Goal: Information Seeking & Learning: Compare options

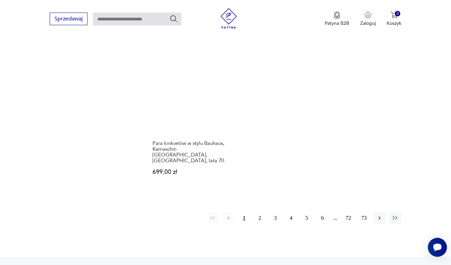
scroll to position [926, 0]
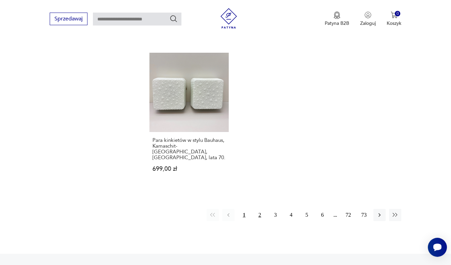
click at [260, 221] on button "2" at bounding box center [260, 215] width 12 height 12
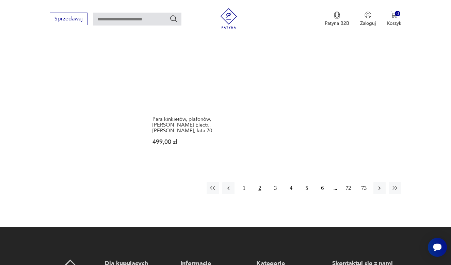
scroll to position [993, 0]
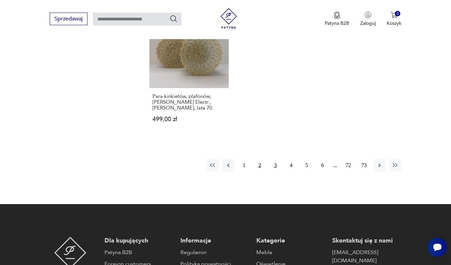
click at [277, 169] on button "3" at bounding box center [275, 165] width 12 height 12
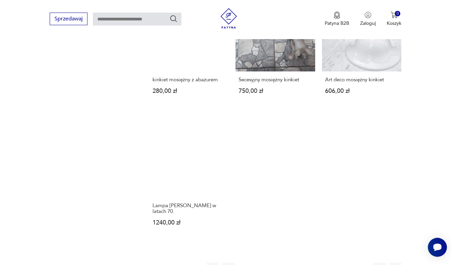
scroll to position [919, 0]
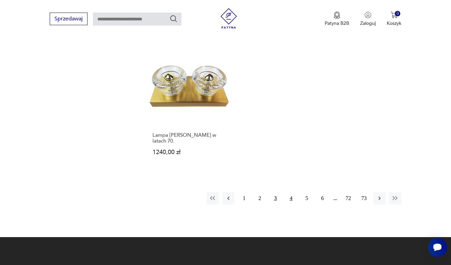
click at [291, 205] on button "4" at bounding box center [291, 198] width 12 height 12
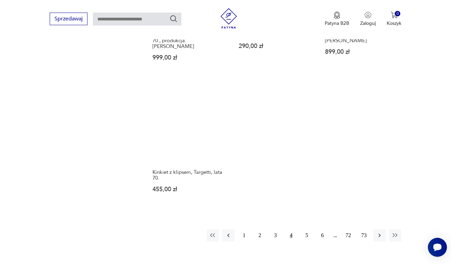
scroll to position [992, 0]
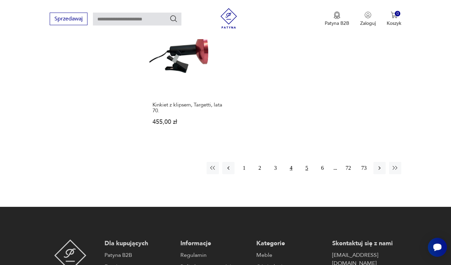
click at [307, 174] on button "5" at bounding box center [307, 168] width 12 height 12
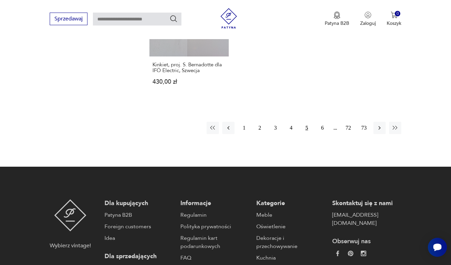
scroll to position [1026, 0]
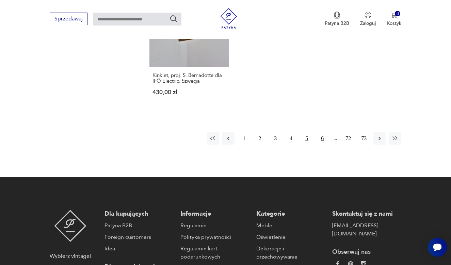
click at [323, 145] on button "6" at bounding box center [322, 139] width 12 height 12
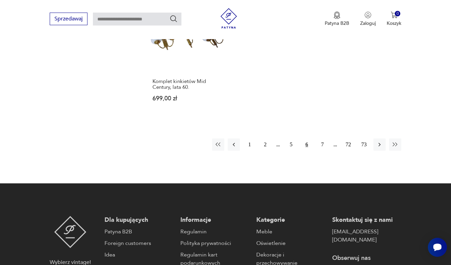
scroll to position [1028, 0]
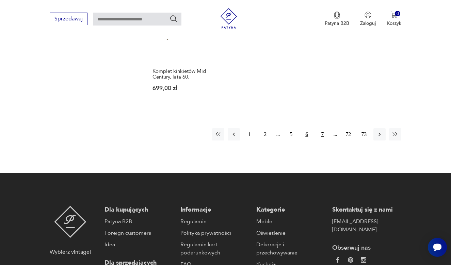
click at [324, 141] on button "7" at bounding box center [322, 134] width 12 height 12
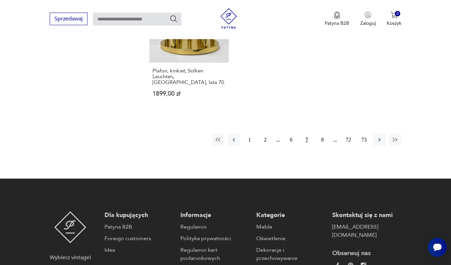
scroll to position [1049, 0]
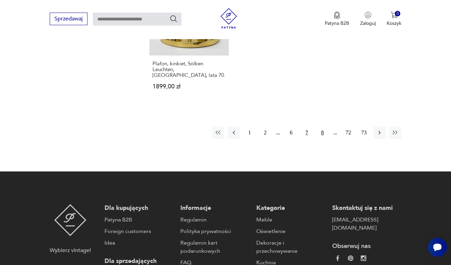
click at [321, 139] on button "8" at bounding box center [322, 133] width 12 height 12
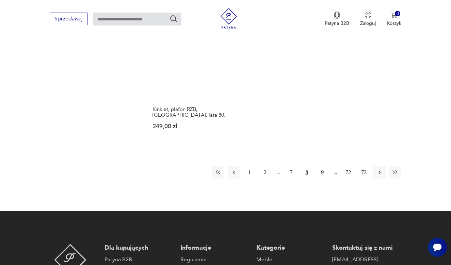
scroll to position [1001, 0]
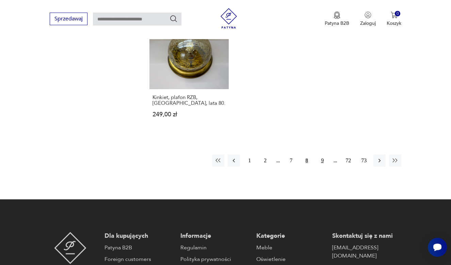
click at [321, 167] on button "9" at bounding box center [322, 161] width 12 height 12
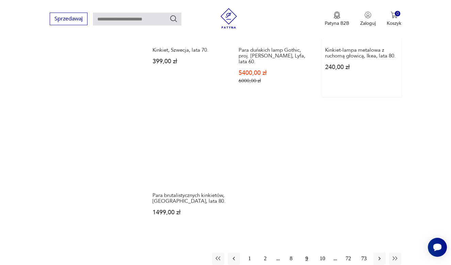
scroll to position [958, 0]
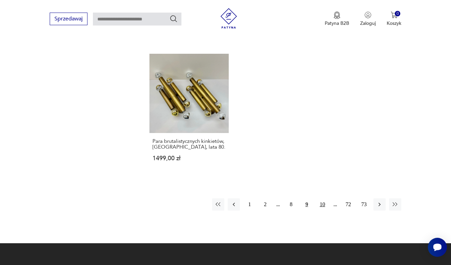
click at [321, 211] on button "10" at bounding box center [322, 205] width 12 height 12
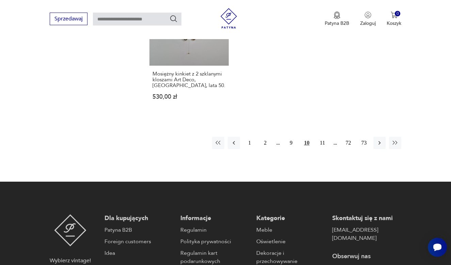
scroll to position [1048, 0]
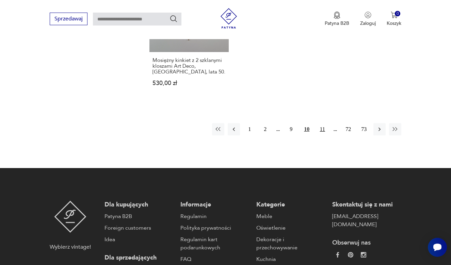
click at [324, 136] on button "11" at bounding box center [322, 129] width 12 height 12
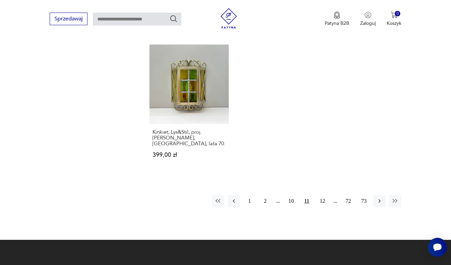
scroll to position [1035, 0]
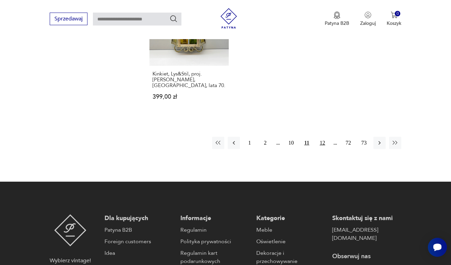
click at [322, 149] on button "12" at bounding box center [322, 143] width 12 height 12
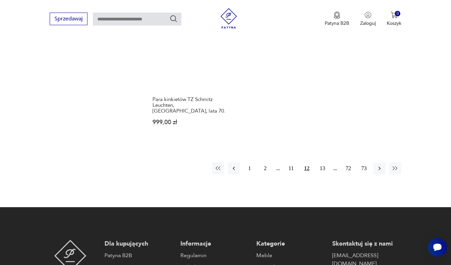
scroll to position [1035, 0]
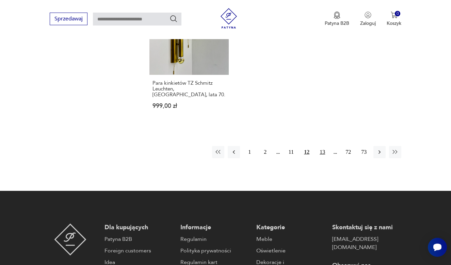
click at [323, 158] on button "13" at bounding box center [322, 152] width 12 height 12
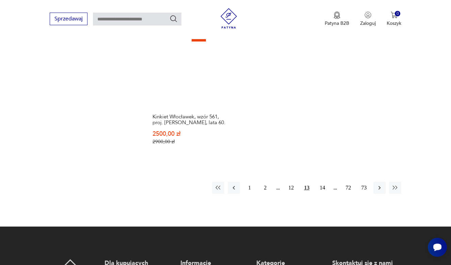
scroll to position [1024, 0]
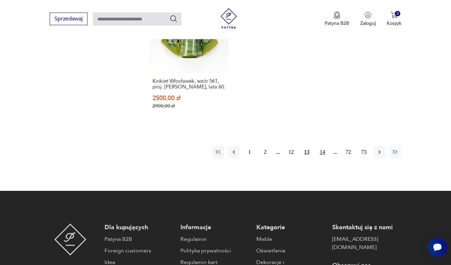
click at [325, 158] on button "14" at bounding box center [322, 152] width 12 height 12
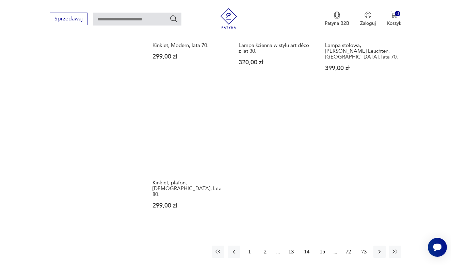
scroll to position [924, 0]
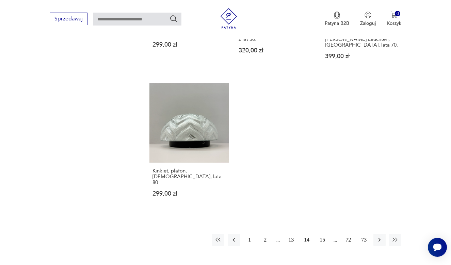
click at [325, 234] on button "15" at bounding box center [322, 240] width 12 height 12
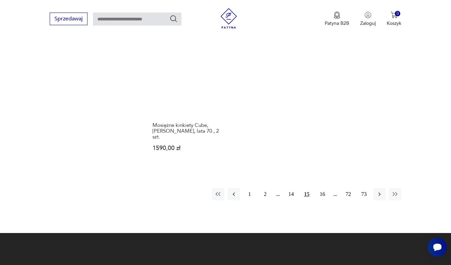
scroll to position [989, 0]
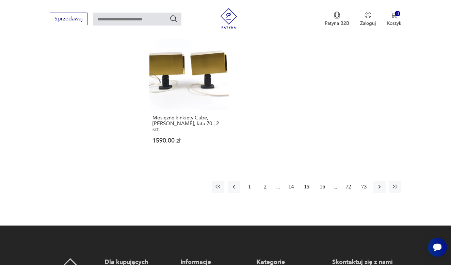
click at [320, 186] on button "16" at bounding box center [322, 187] width 12 height 12
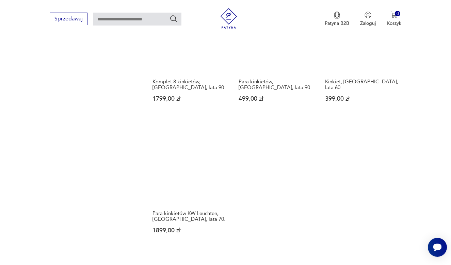
scroll to position [934, 0]
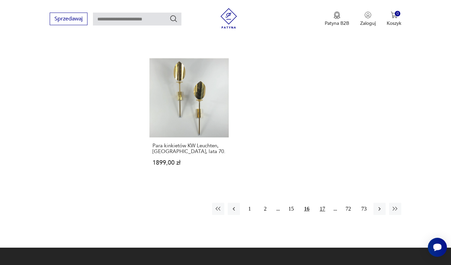
click at [322, 215] on button "17" at bounding box center [322, 209] width 12 height 12
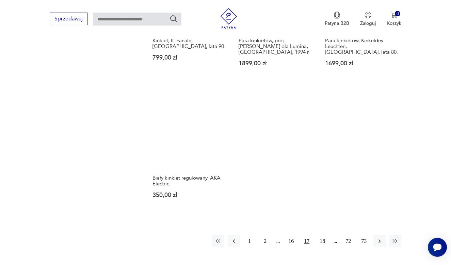
scroll to position [898, 0]
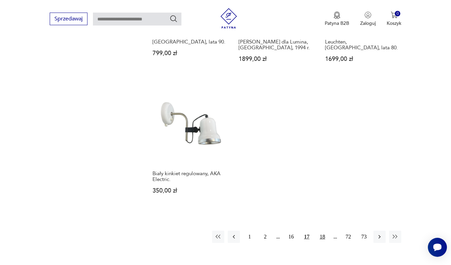
click at [323, 243] on button "18" at bounding box center [322, 237] width 12 height 12
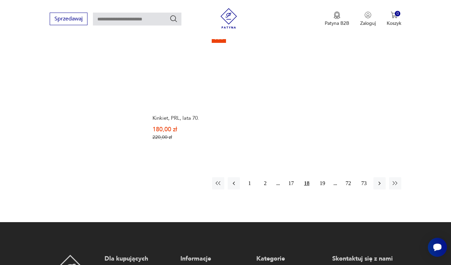
scroll to position [973, 0]
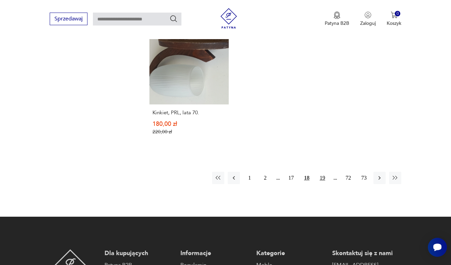
click at [326, 184] on button "19" at bounding box center [322, 178] width 12 height 12
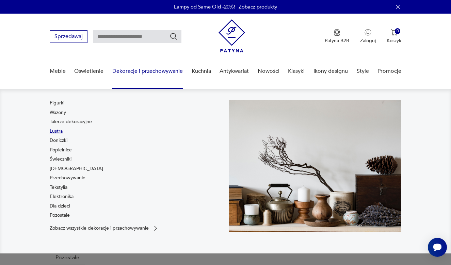
click at [58, 133] on link "Lustra" at bounding box center [56, 131] width 13 height 7
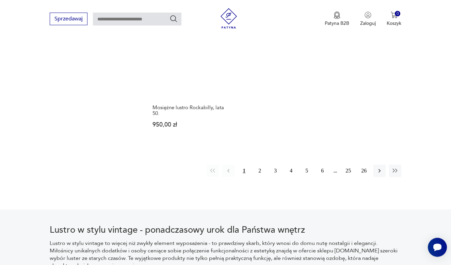
scroll to position [978, 0]
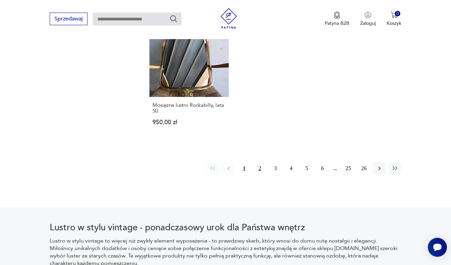
click at [257, 175] on button "2" at bounding box center [260, 168] width 12 height 12
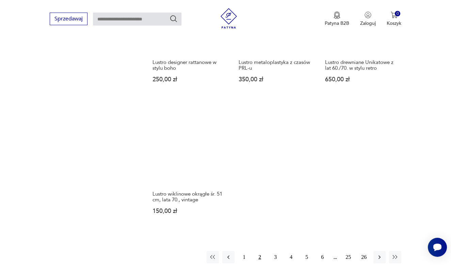
scroll to position [785, 0]
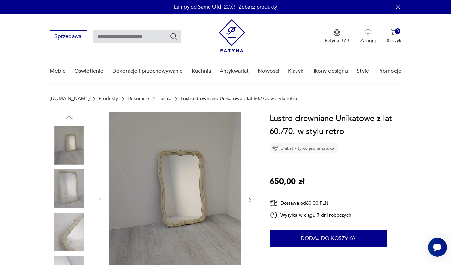
click at [76, 149] on img at bounding box center [69, 145] width 39 height 39
click at [76, 184] on img at bounding box center [69, 189] width 39 height 39
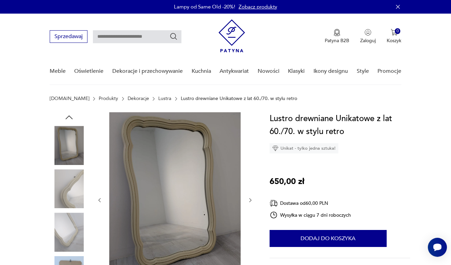
click at [76, 217] on img at bounding box center [69, 232] width 39 height 39
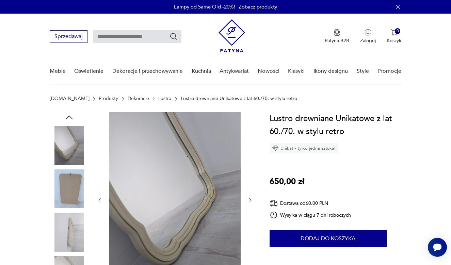
click at [73, 232] on img at bounding box center [69, 232] width 39 height 39
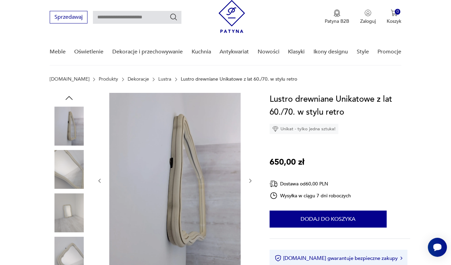
scroll to position [25, 0]
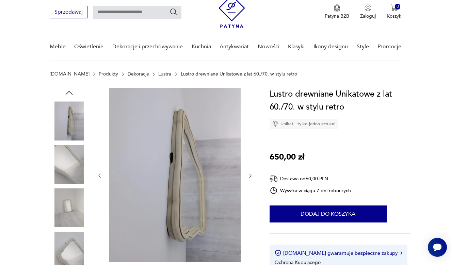
click at [70, 248] on img at bounding box center [69, 251] width 39 height 39
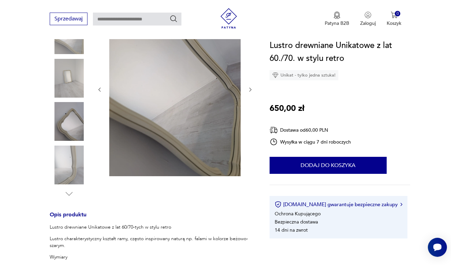
scroll to position [106, 0]
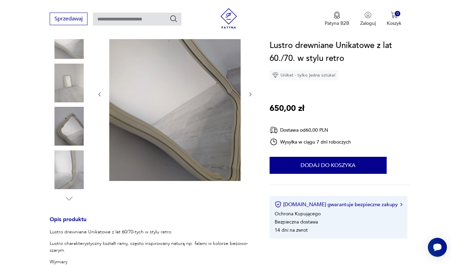
click at [71, 133] on img at bounding box center [69, 126] width 39 height 39
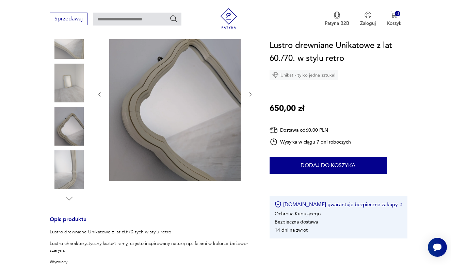
click at [170, 135] on img at bounding box center [174, 93] width 131 height 175
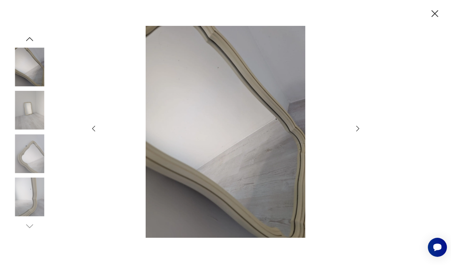
click at [355, 129] on icon "button" at bounding box center [358, 129] width 8 height 8
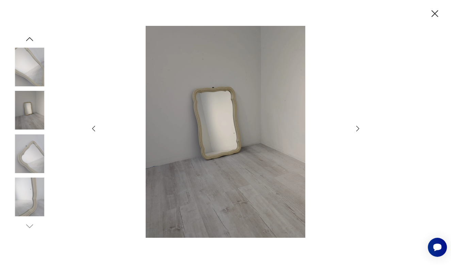
click at [355, 129] on icon "button" at bounding box center [358, 129] width 8 height 8
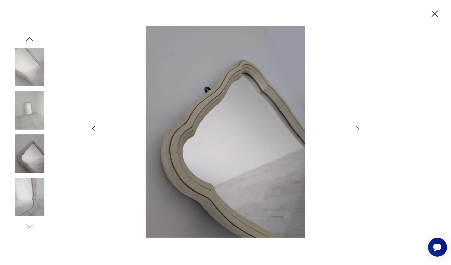
click at [355, 129] on icon "button" at bounding box center [358, 129] width 8 height 8
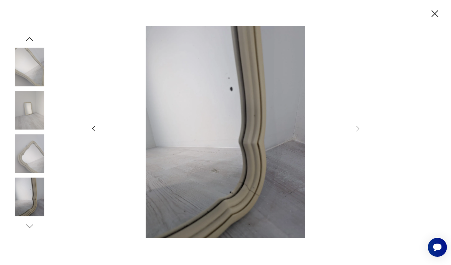
click at [435, 13] on icon "button" at bounding box center [435, 13] width 7 height 7
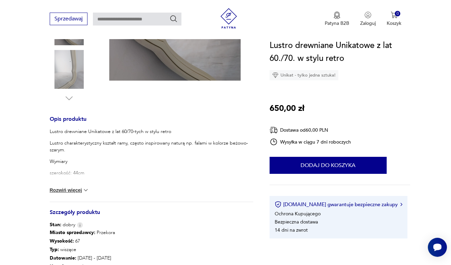
scroll to position [234, 0]
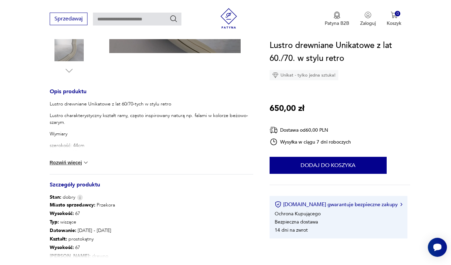
click at [69, 163] on button "Rozwiń więcej" at bounding box center [70, 162] width 40 height 7
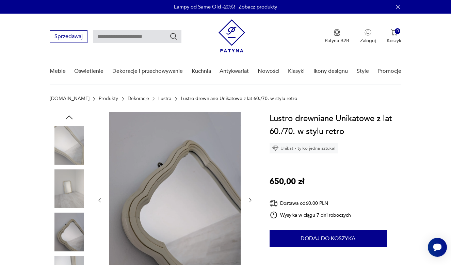
scroll to position [0, 0]
click at [158, 98] on link "Lustra" at bounding box center [164, 98] width 13 height 5
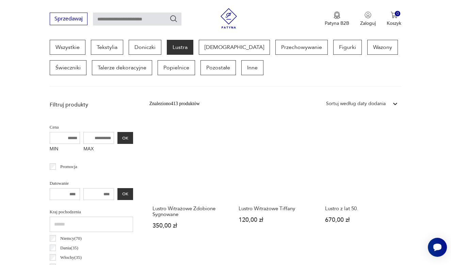
scroll to position [242, 0]
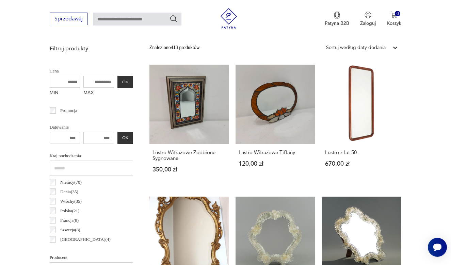
drag, startPoint x: 92, startPoint y: 82, endPoint x: 76, endPoint y: 82, distance: 15.3
click at [83, 82] on input "MAX" at bounding box center [98, 82] width 31 height 12
click at [83, 83] on input "MAX" at bounding box center [98, 82] width 31 height 12
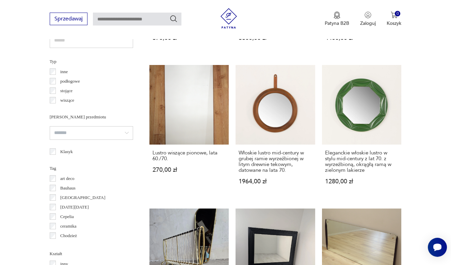
scroll to position [506, 0]
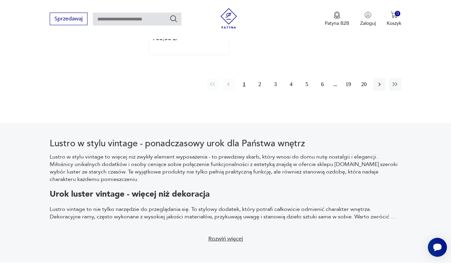
scroll to position [1013, 0]
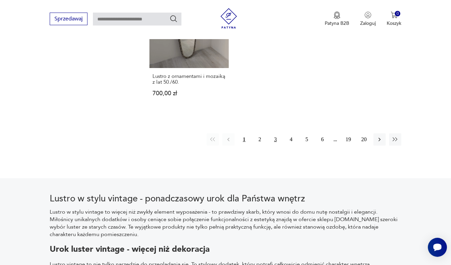
click at [278, 146] on button "3" at bounding box center [275, 140] width 12 height 12
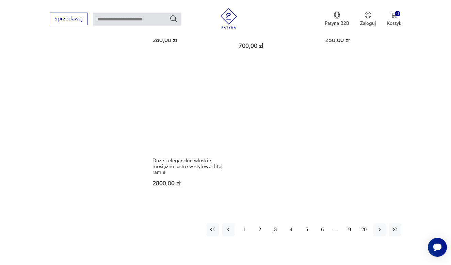
scroll to position [947, 0]
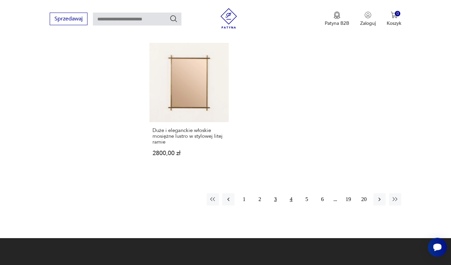
click at [293, 206] on button "4" at bounding box center [291, 199] width 12 height 12
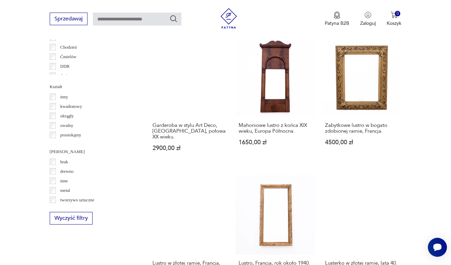
scroll to position [674, 0]
